Goal: Obtain resource: Download file/media

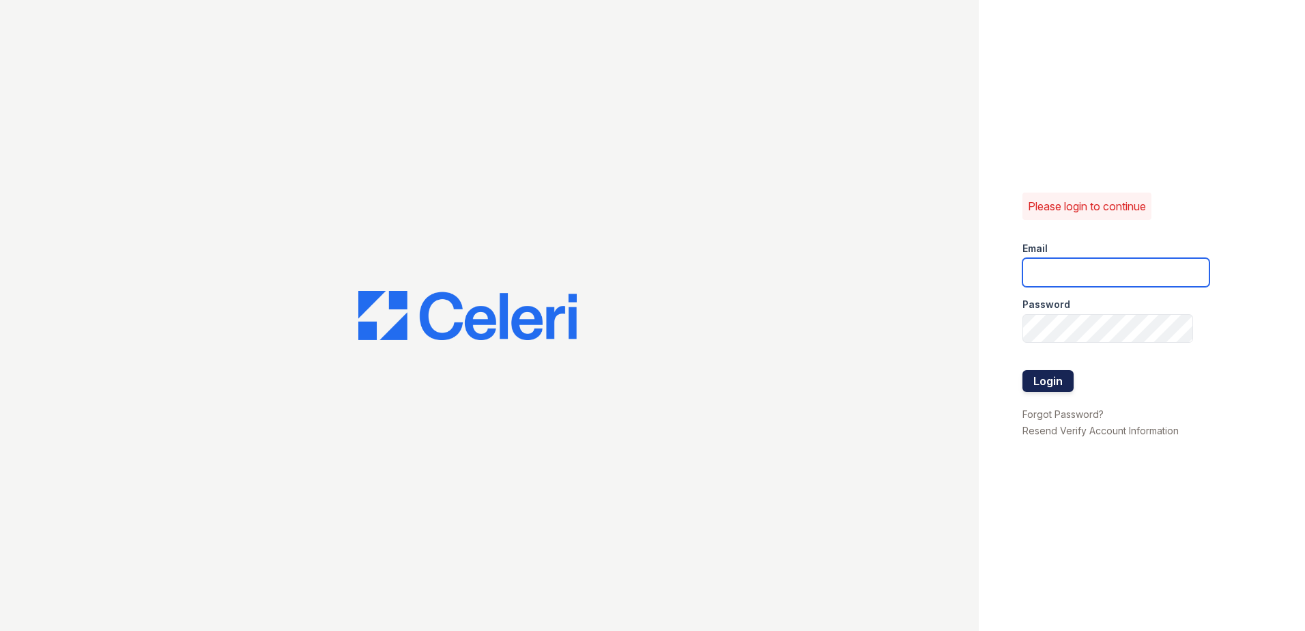
type input "ReNewNorthProvidence@trinity-pm.com"
click at [1050, 385] on button "Login" at bounding box center [1048, 381] width 51 height 22
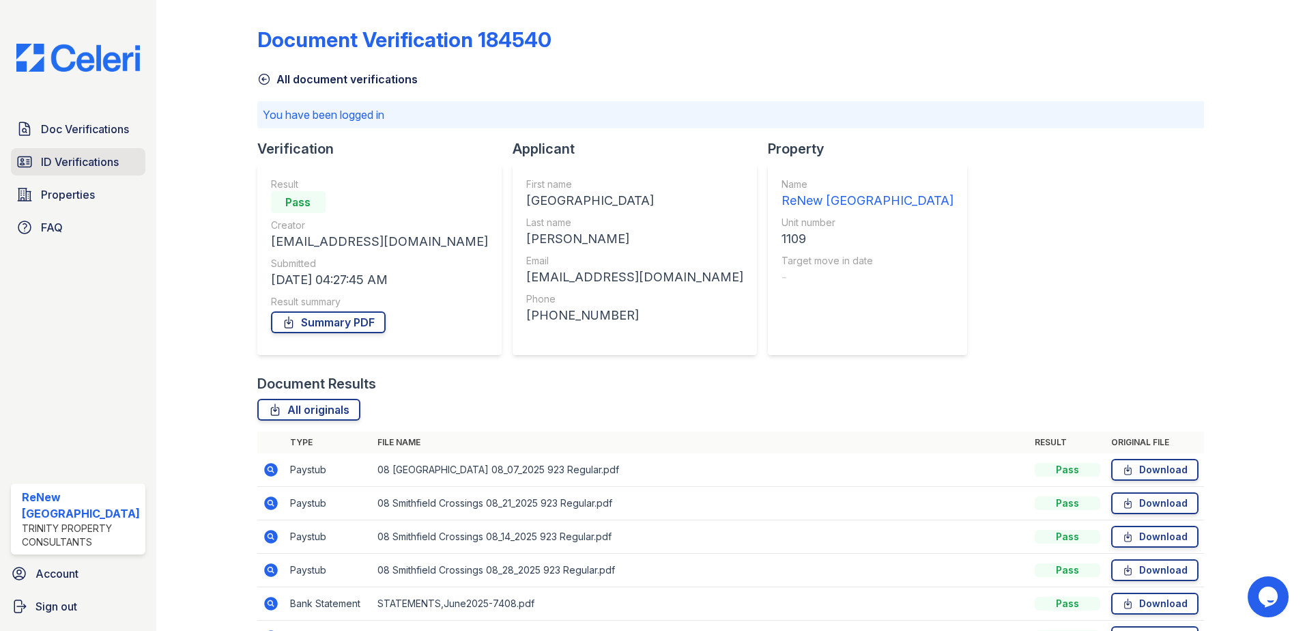
click at [73, 161] on span "ID Verifications" at bounding box center [80, 162] width 78 height 16
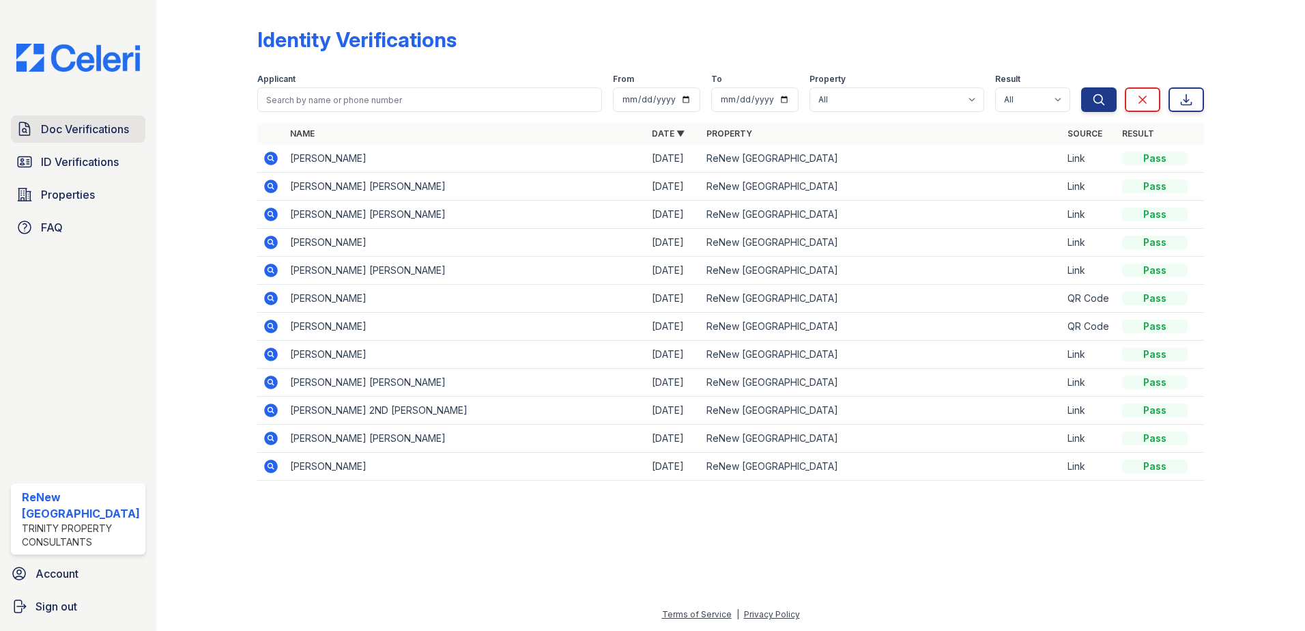
click at [81, 132] on span "Doc Verifications" at bounding box center [85, 129] width 88 height 16
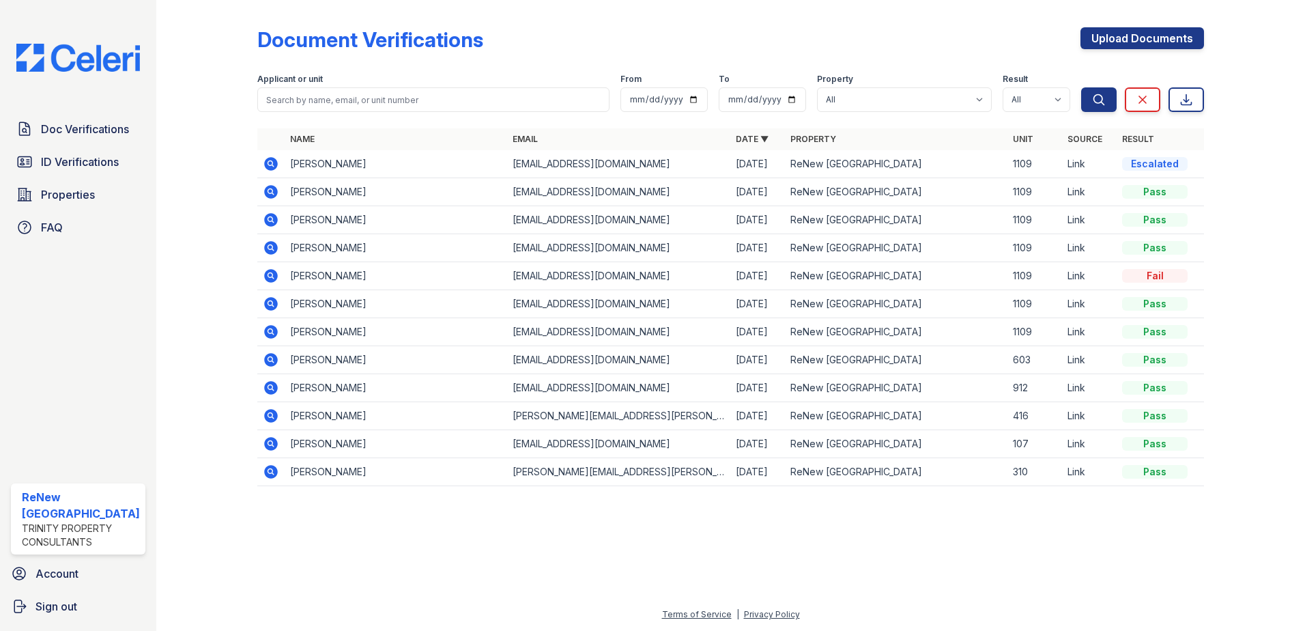
click at [335, 447] on td "[PERSON_NAME]" at bounding box center [396, 444] width 223 height 28
click at [269, 442] on icon at bounding box center [269, 442] width 3 height 3
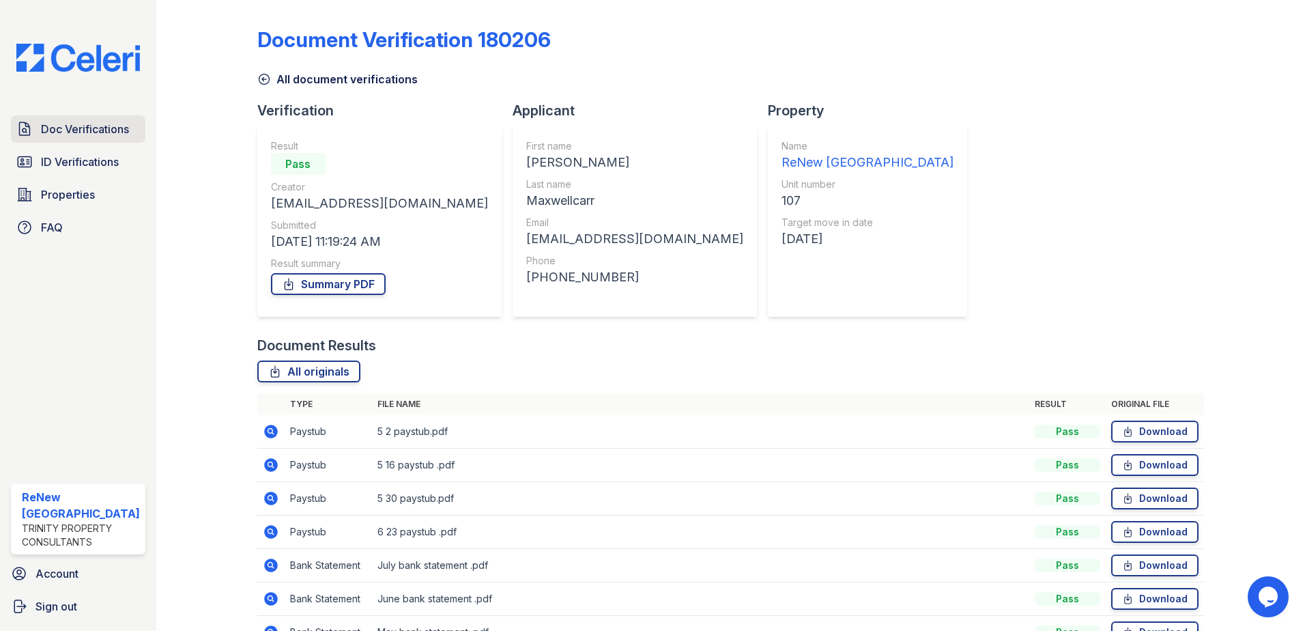
click at [98, 129] on span "Doc Verifications" at bounding box center [85, 129] width 88 height 16
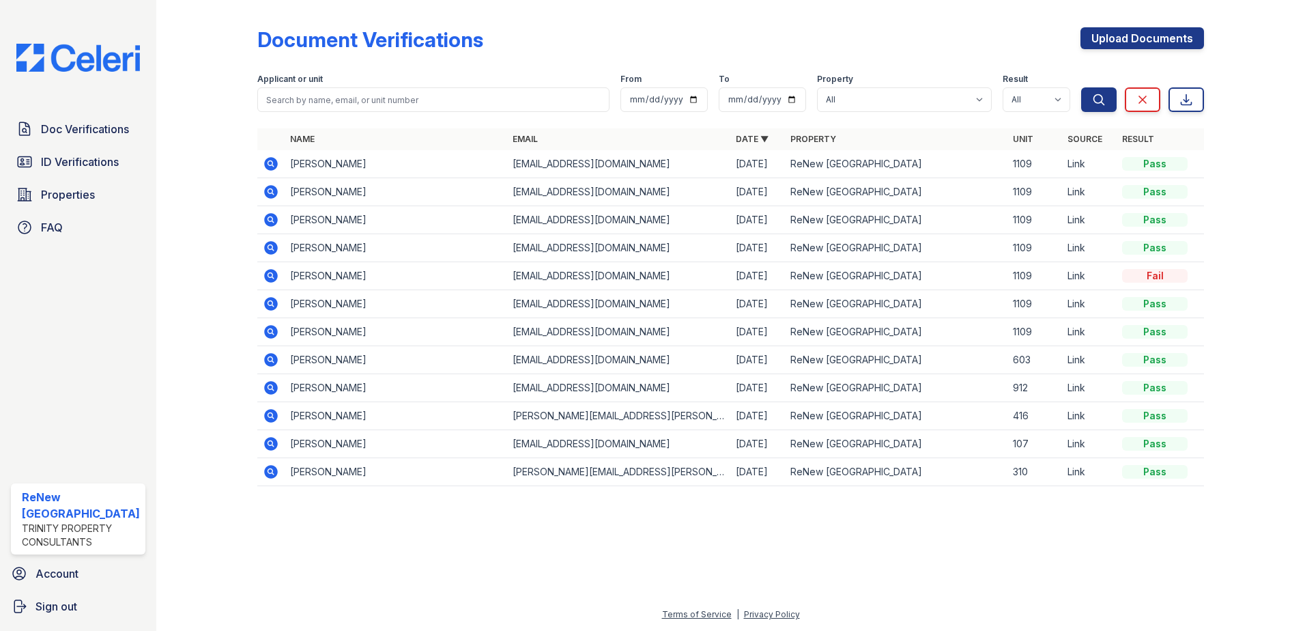
click at [271, 276] on icon at bounding box center [271, 276] width 16 height 16
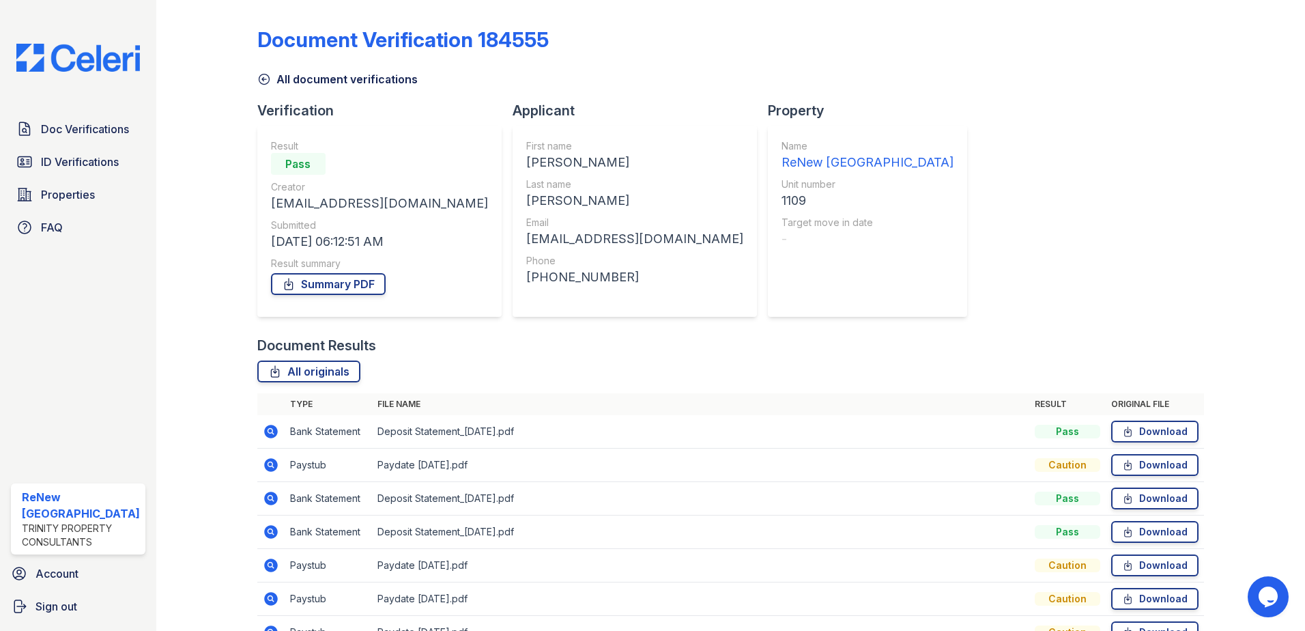
scroll to position [68, 0]
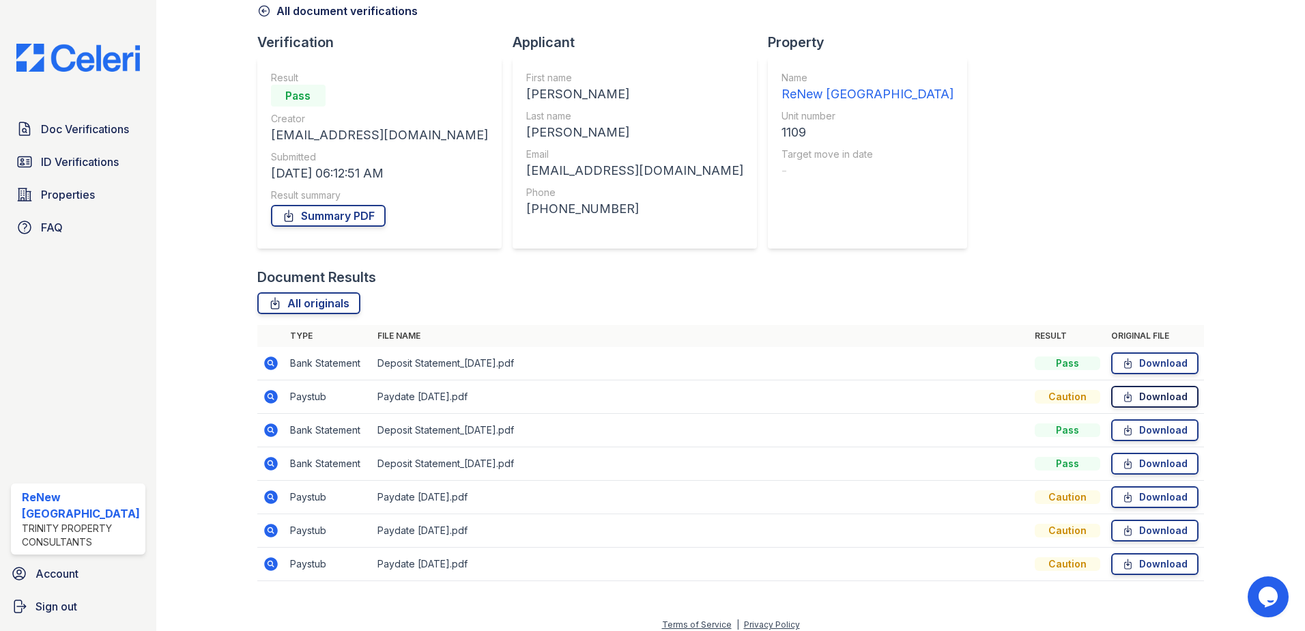
click at [1154, 399] on link "Download" at bounding box center [1154, 397] width 87 height 22
click at [1159, 360] on link "Download" at bounding box center [1154, 363] width 87 height 22
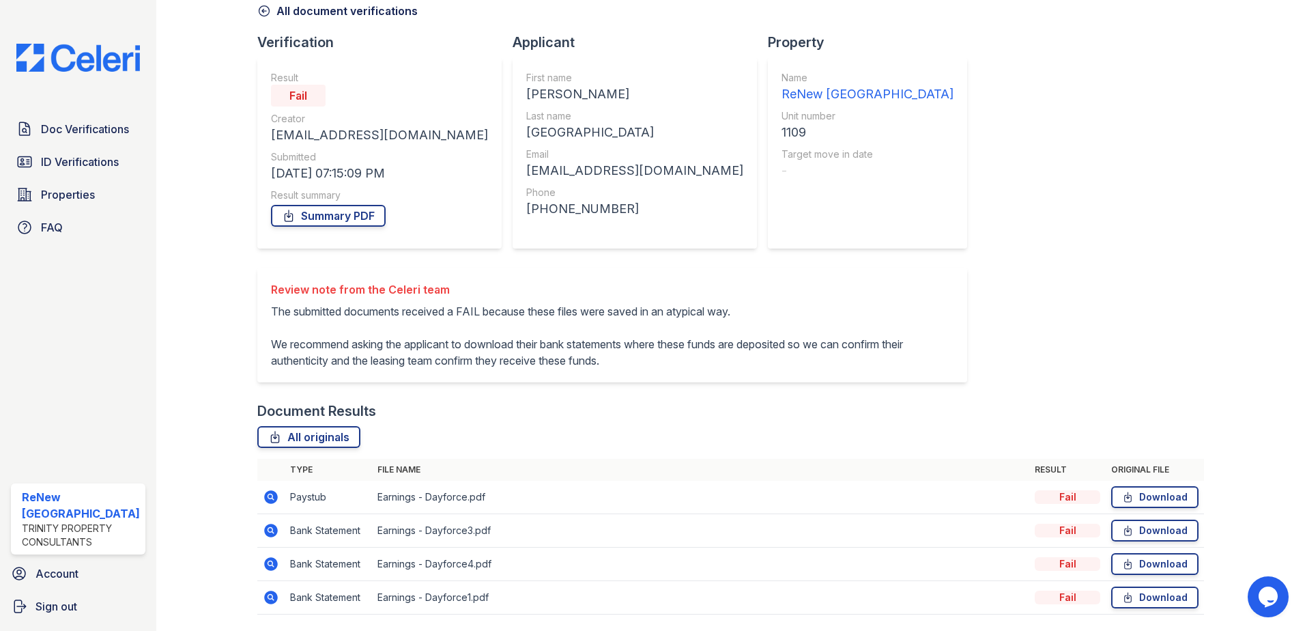
scroll to position [128, 0]
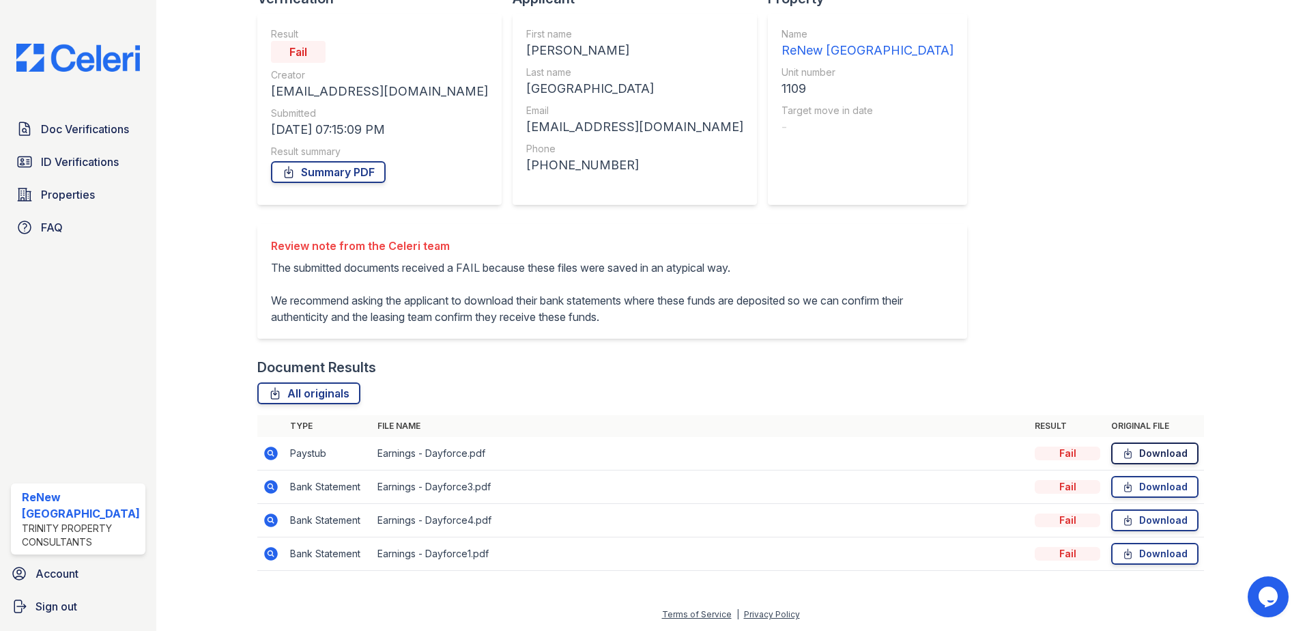
drag, startPoint x: 1145, startPoint y: 450, endPoint x: 1201, endPoint y: 423, distance: 62.3
click at [1146, 450] on link "Download" at bounding box center [1154, 453] width 87 height 22
click at [67, 132] on span "Doc Verifications" at bounding box center [85, 129] width 88 height 16
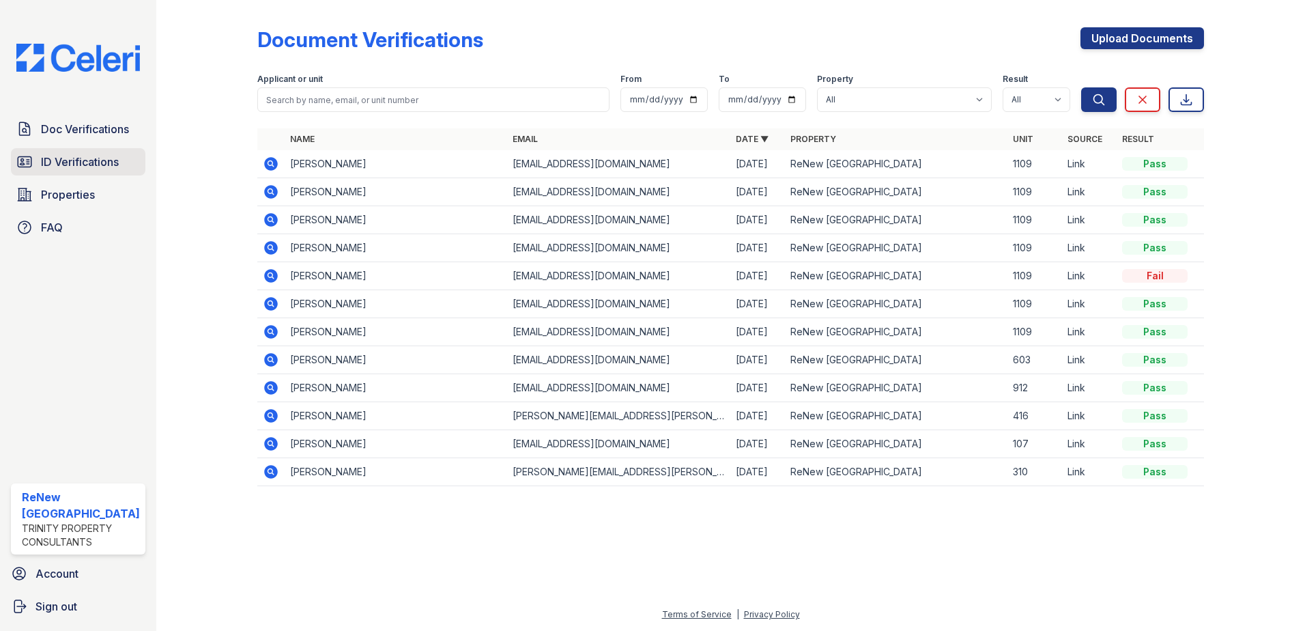
click at [98, 163] on span "ID Verifications" at bounding box center [80, 162] width 78 height 16
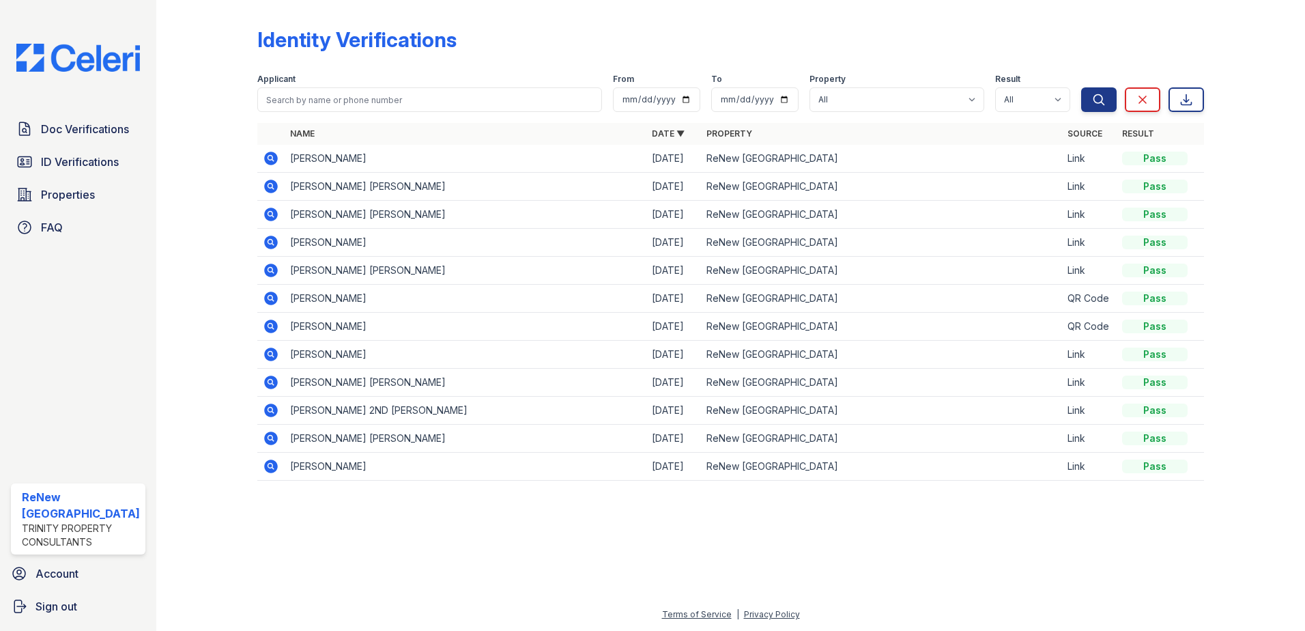
click at [268, 438] on icon at bounding box center [269, 437] width 3 height 3
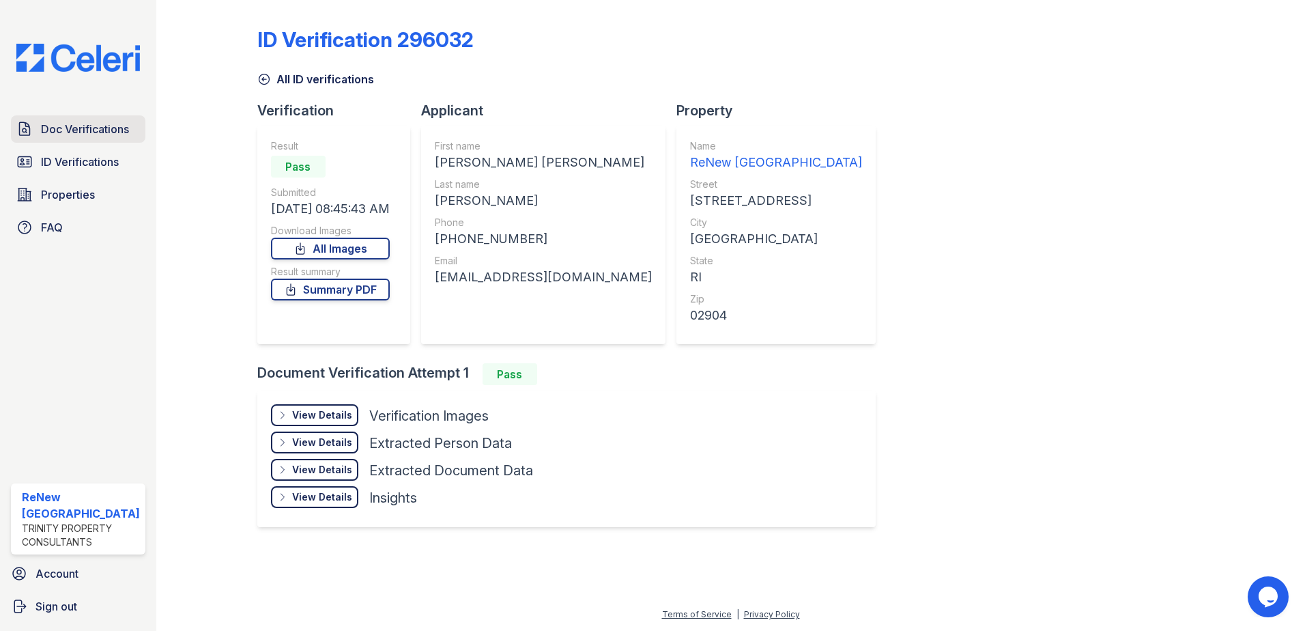
click at [91, 130] on span "Doc Verifications" at bounding box center [85, 129] width 88 height 16
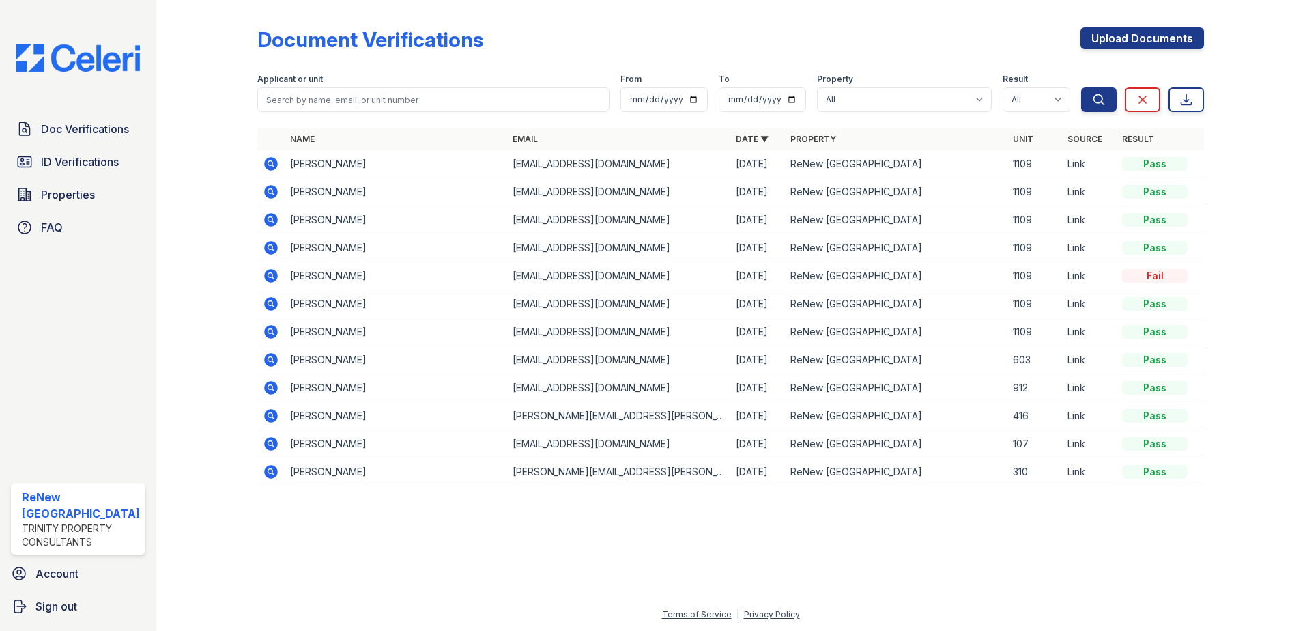
click at [266, 441] on icon at bounding box center [271, 444] width 14 height 14
